Goal: Task Accomplishment & Management: Use online tool/utility

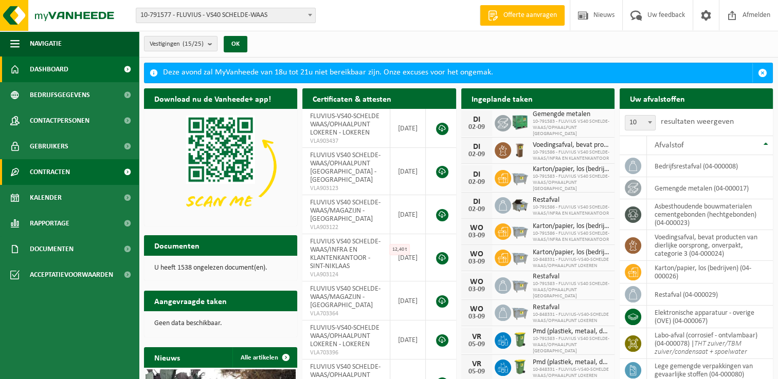
click at [54, 176] on span "Contracten" at bounding box center [50, 172] width 40 height 26
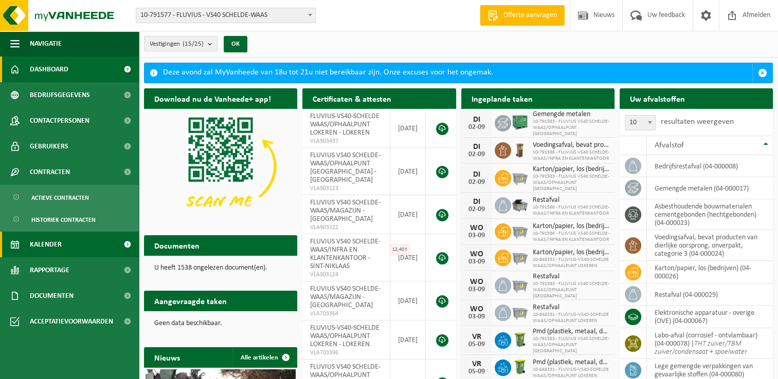
click at [51, 244] on span "Kalender" at bounding box center [46, 245] width 32 height 26
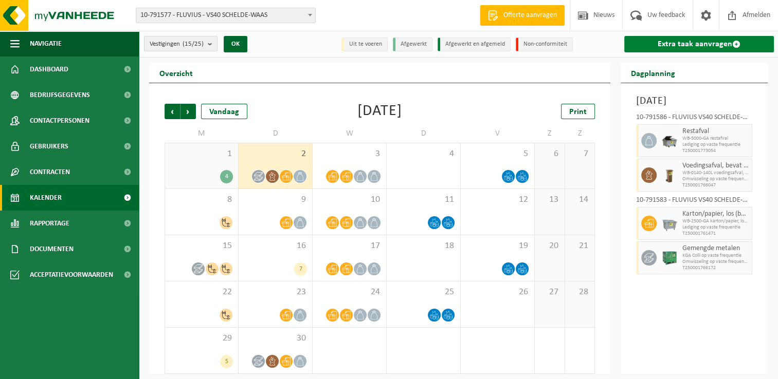
click at [710, 45] on link "Extra taak aanvragen" at bounding box center [699, 44] width 150 height 16
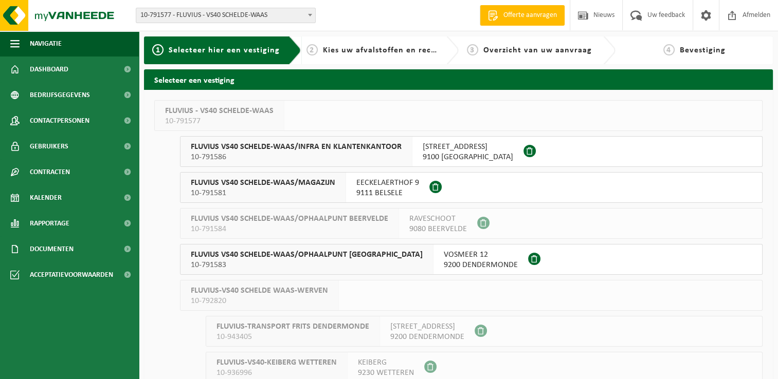
click at [268, 185] on span "FLUVIUS VS40 SCHELDE-WAAS/MAGAZIJN" at bounding box center [263, 183] width 144 height 10
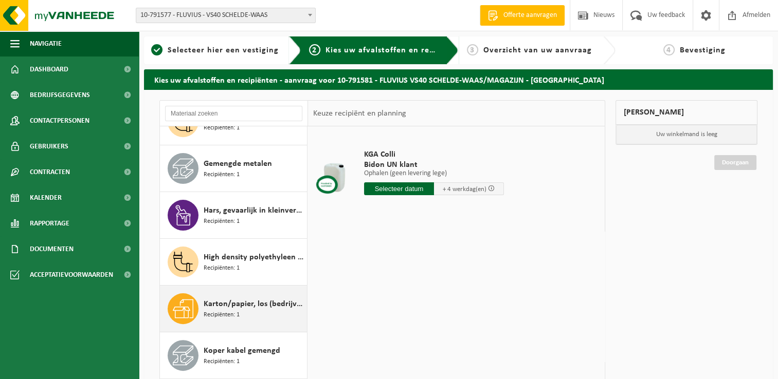
click at [228, 312] on span "Recipiënten: 1" at bounding box center [222, 316] width 36 height 10
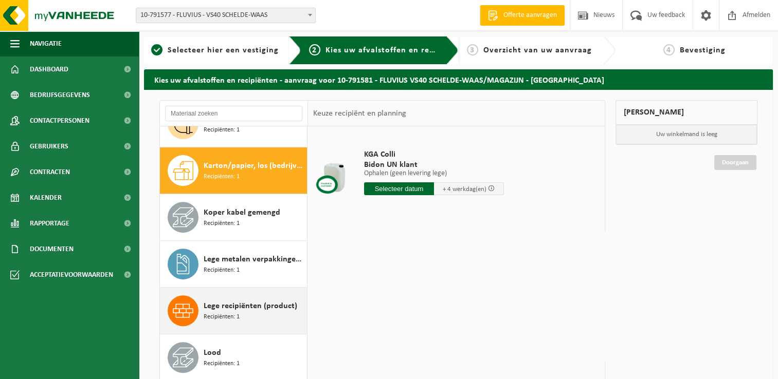
scroll to position [467, 0]
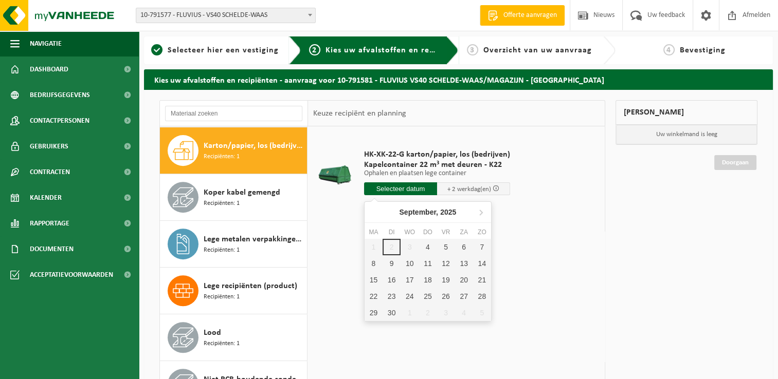
click at [397, 188] on input "text" at bounding box center [400, 189] width 73 height 13
click at [431, 248] on div "4" at bounding box center [428, 247] width 18 height 16
type input "Van 2025-09-04"
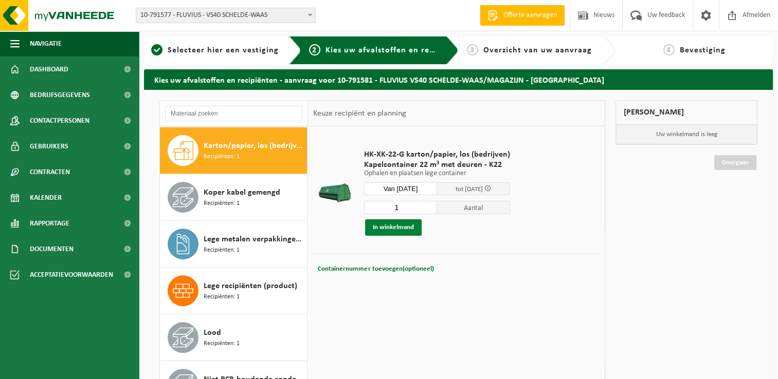
click at [389, 227] on button "In winkelmand" at bounding box center [393, 228] width 57 height 16
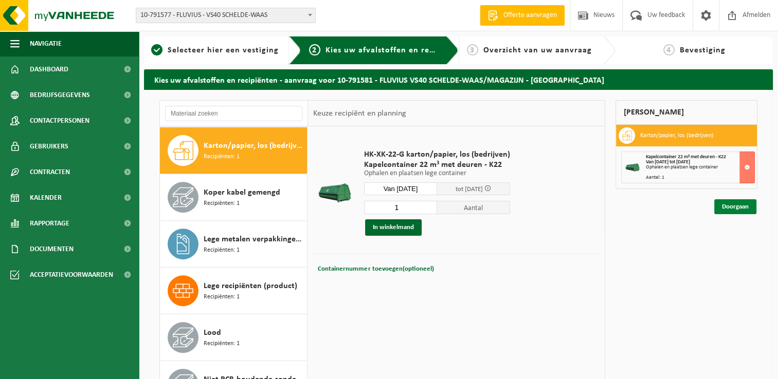
click at [741, 205] on link "Doorgaan" at bounding box center [735, 206] width 42 height 15
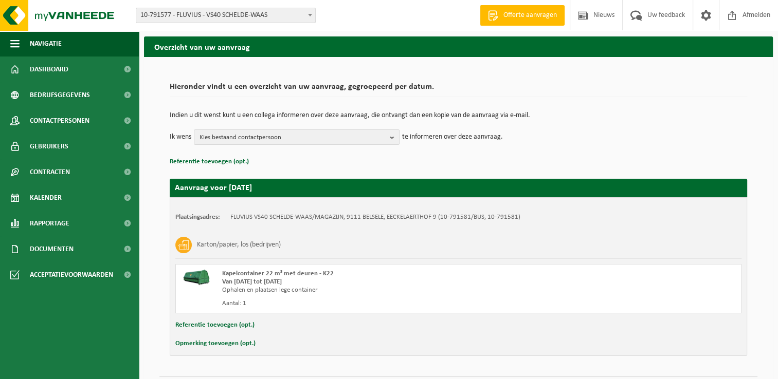
scroll to position [61, 0]
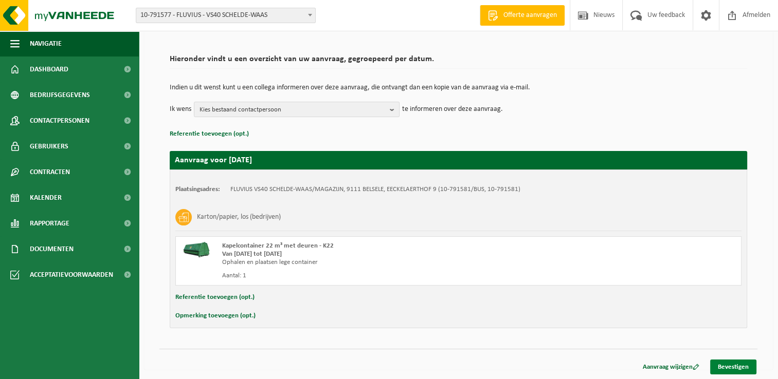
click at [734, 367] on link "Bevestigen" at bounding box center [733, 367] width 46 height 15
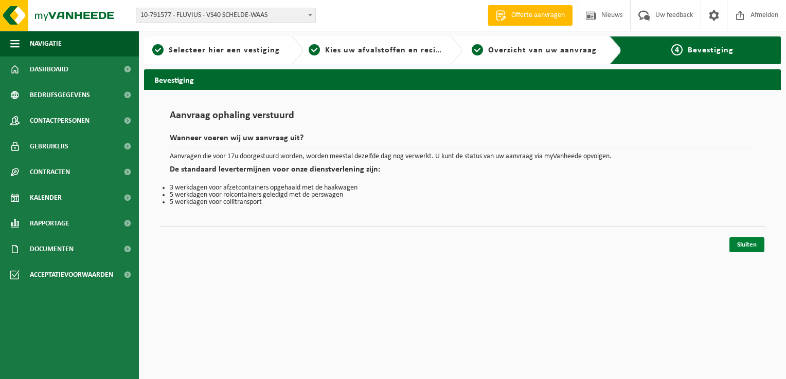
click at [747, 244] on link "Sluiten" at bounding box center [746, 245] width 35 height 15
